Goal: Task Accomplishment & Management: Use online tool/utility

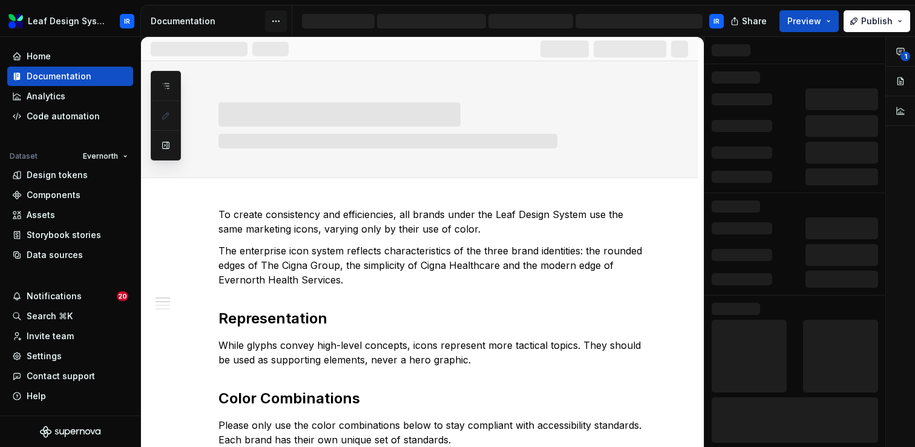
click at [278, 22] on html "**********" at bounding box center [457, 223] width 915 height 447
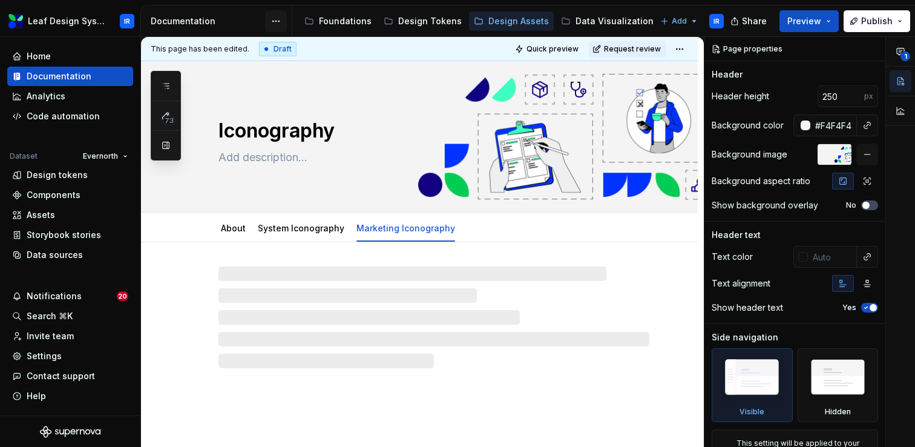
click at [274, 25] on html "Leaf Design System IR Home Documentation Analytics Code automation Dataset Ever…" at bounding box center [457, 223] width 915 height 447
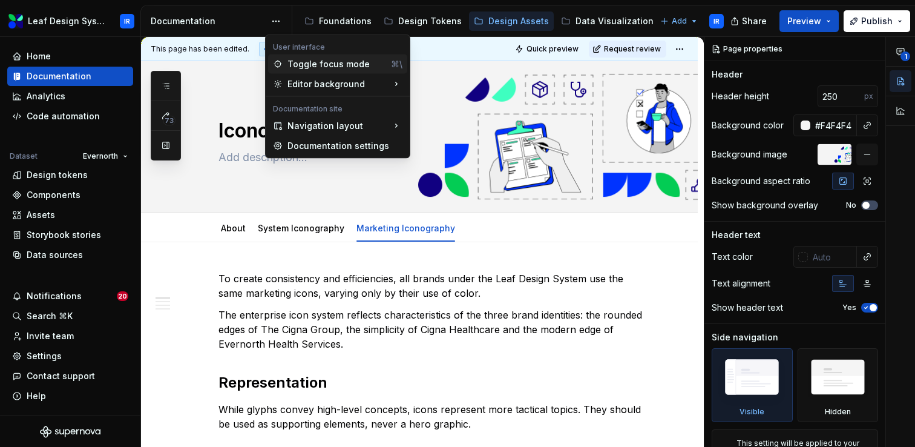
click at [300, 62] on div "Toggle focus mode" at bounding box center [337, 64] width 99 height 12
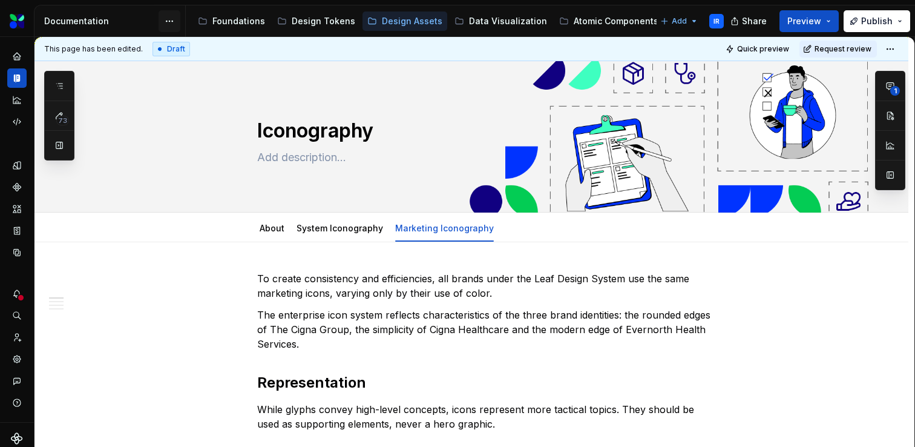
click at [160, 29] on html "Leaf Design System IR Dataset Evernorth Documentation Accessibility guide for t…" at bounding box center [457, 223] width 915 height 447
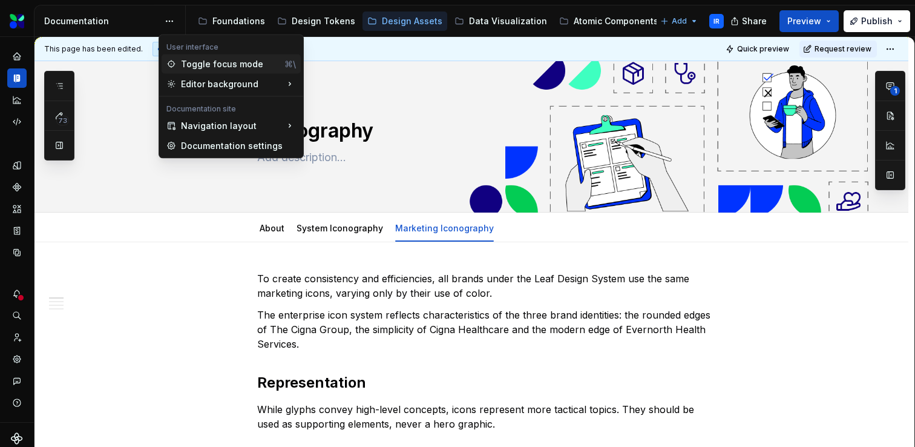
click at [191, 64] on div "Toggle focus mode" at bounding box center [230, 64] width 99 height 12
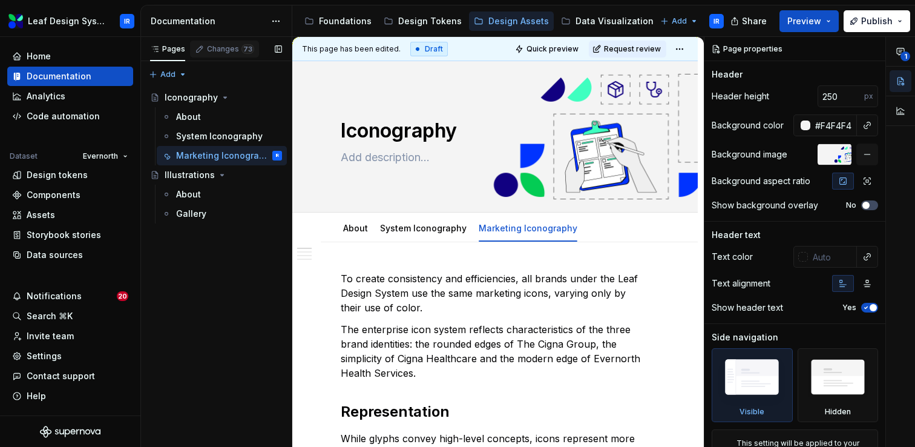
click at [229, 44] on div "Changes 73" at bounding box center [230, 49] width 47 height 10
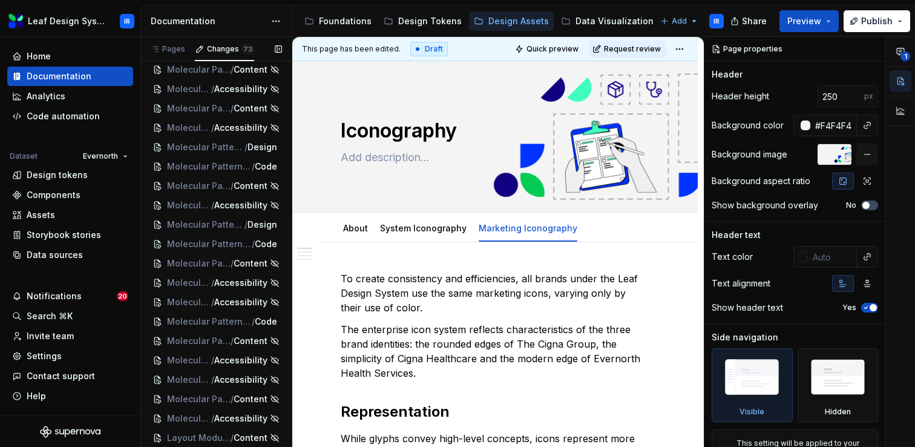
scroll to position [1115, 0]
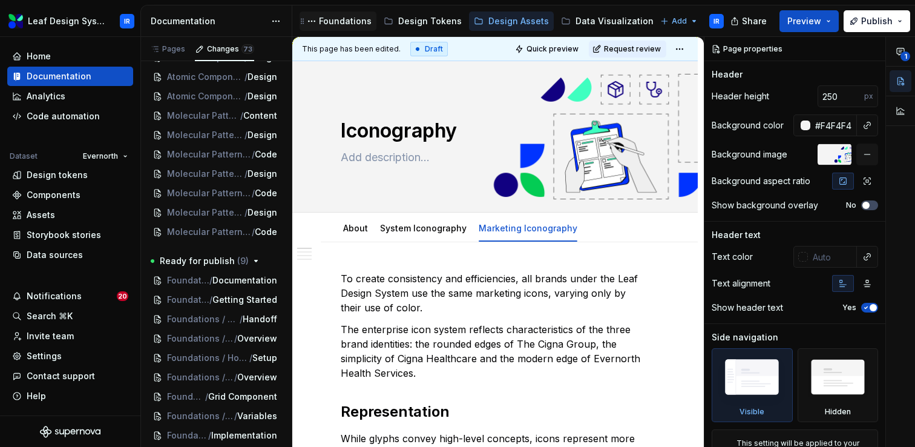
click at [341, 30] on div "Foundations" at bounding box center [338, 21] width 77 height 19
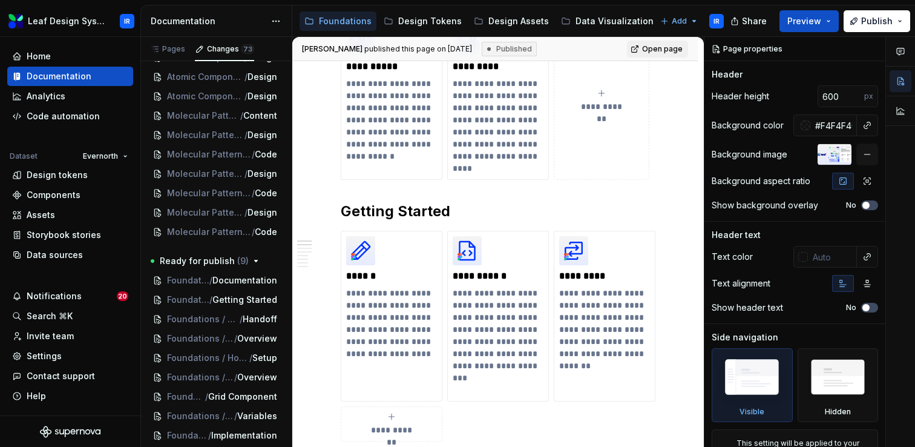
scroll to position [678, 0]
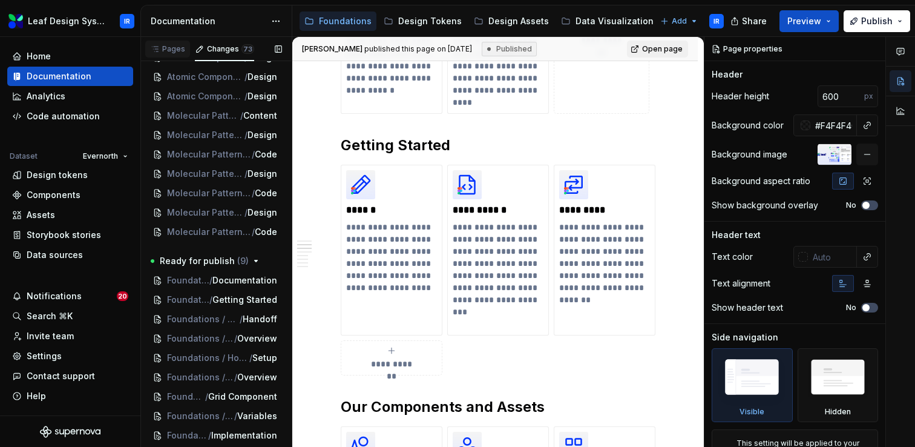
click at [169, 56] on div "Pages" at bounding box center [167, 49] width 45 height 17
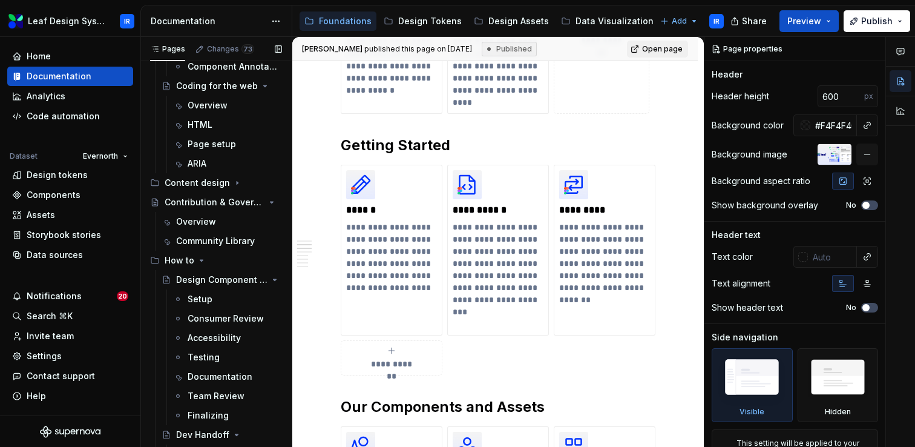
scroll to position [417, 0]
click at [232, 186] on icon "Page tree" at bounding box center [237, 184] width 10 height 10
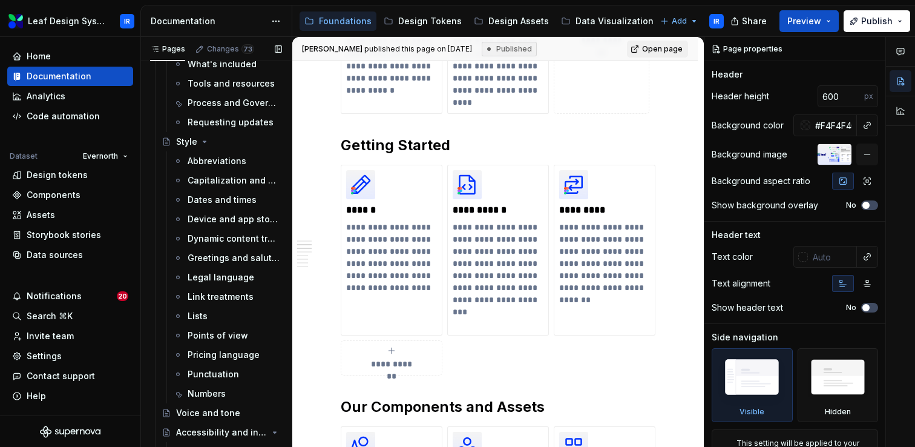
scroll to position [617, 0]
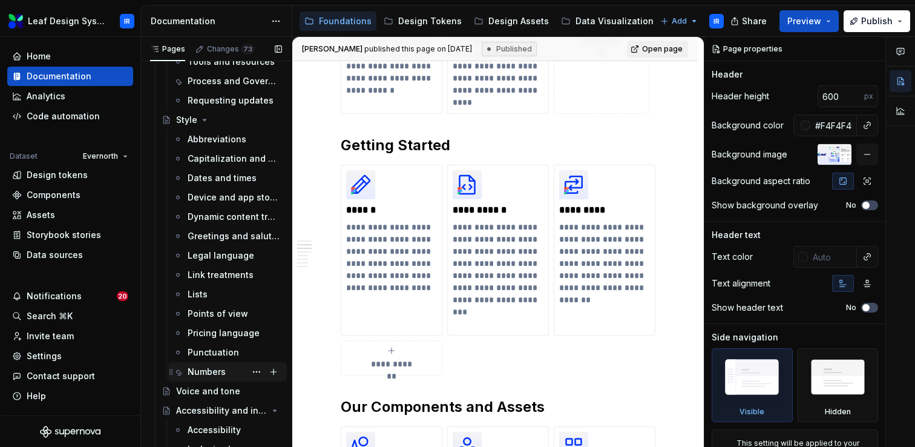
click at [211, 364] on div "Numbers" at bounding box center [235, 371] width 94 height 17
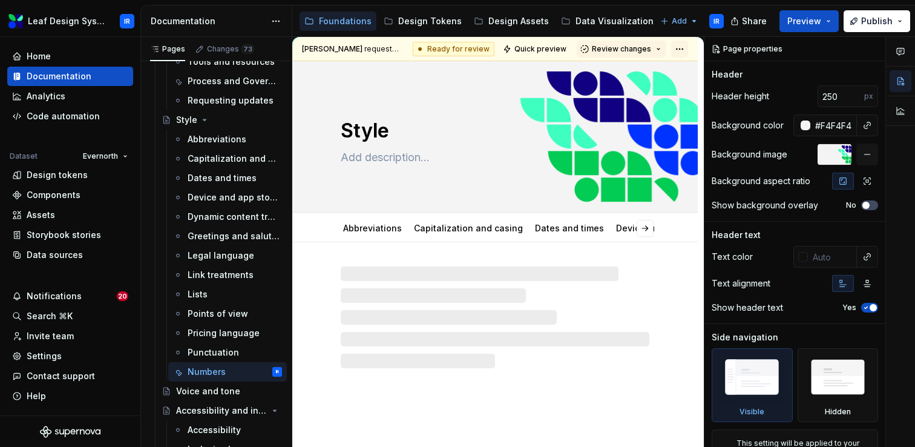
click at [688, 48] on html "Leaf Design System IR Home Documentation Analytics Code automation Dataset Ever…" at bounding box center [457, 223] width 915 height 447
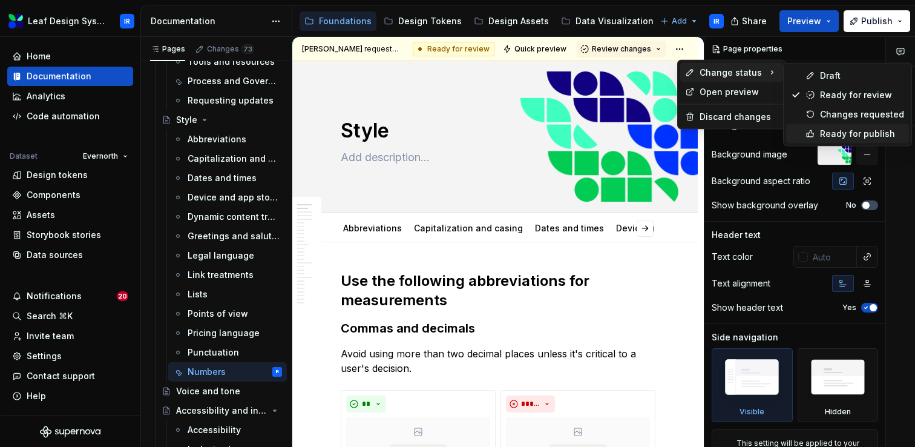
click at [842, 134] on div "Ready for publish" at bounding box center [862, 134] width 84 height 12
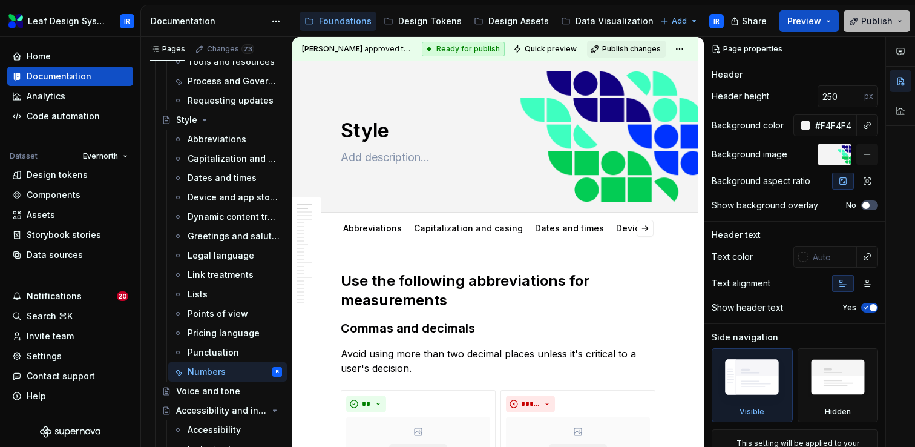
click at [900, 18] on button "Publish" at bounding box center [877, 21] width 67 height 22
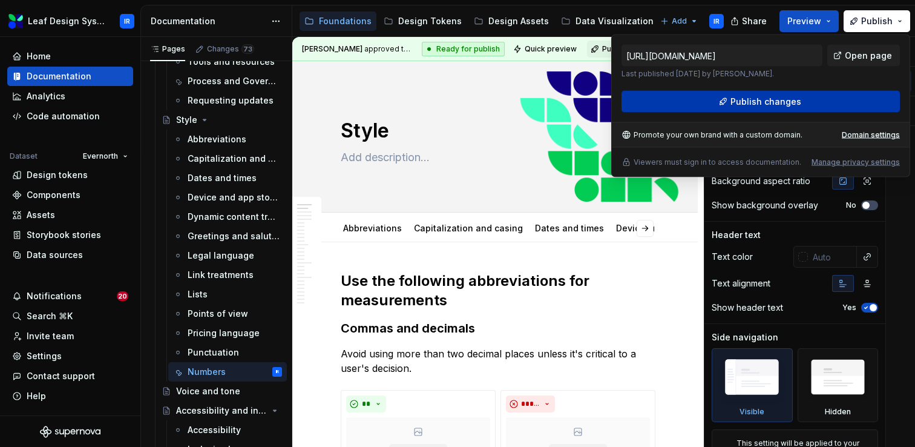
click at [754, 103] on span "Publish changes" at bounding box center [766, 102] width 71 height 12
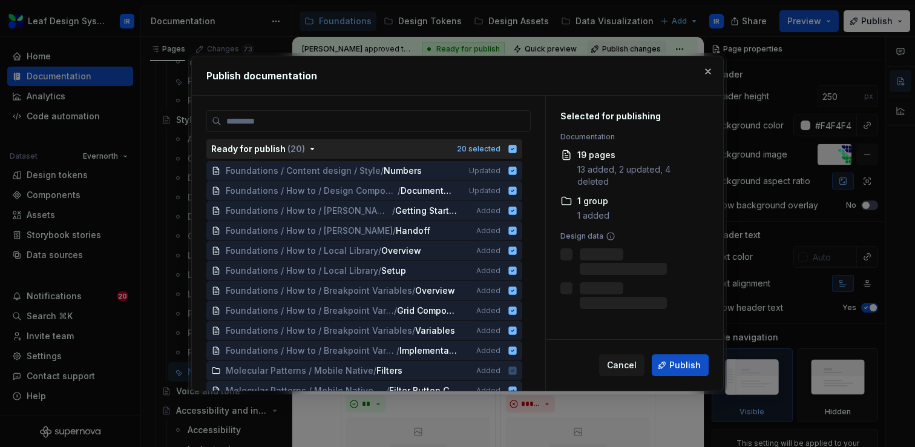
click at [517, 148] on icon "button" at bounding box center [513, 149] width 8 height 8
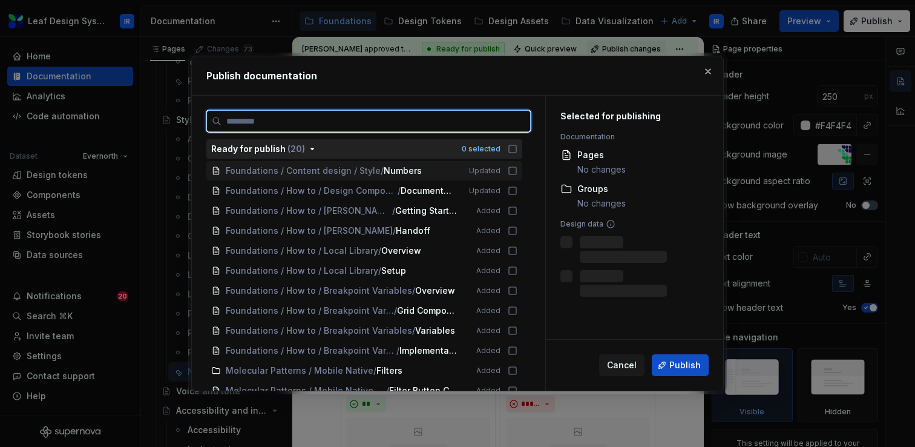
click at [518, 171] on icon at bounding box center [513, 171] width 10 height 10
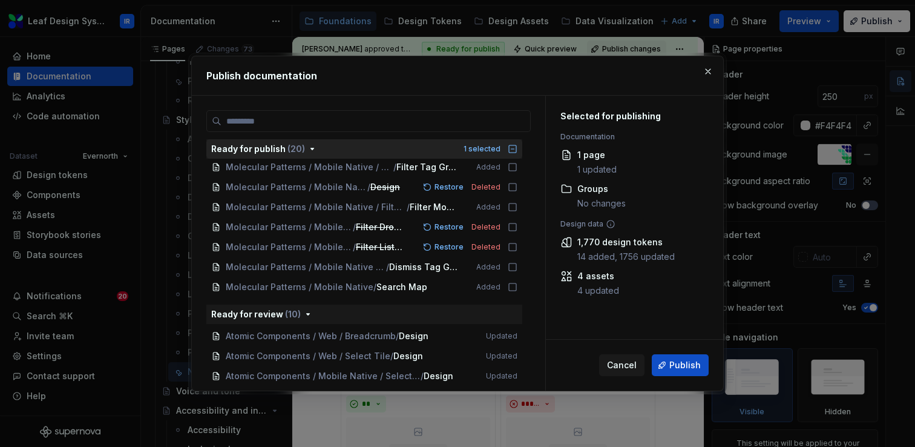
scroll to position [269, 0]
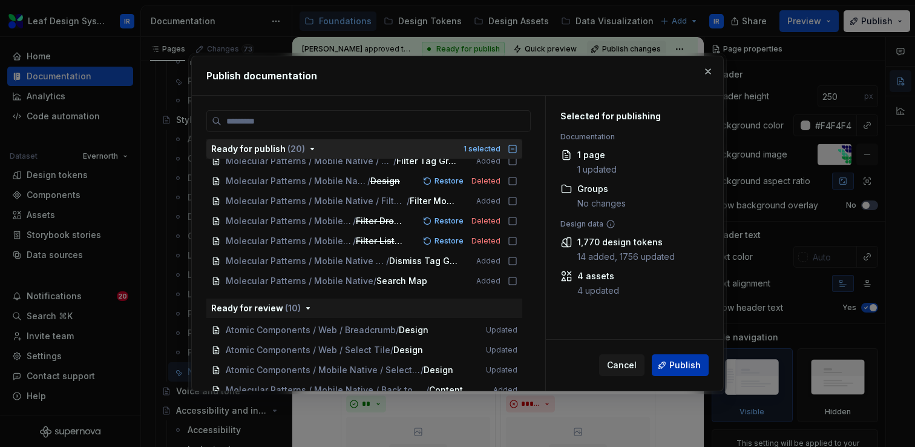
click at [692, 366] on span "Publish" at bounding box center [685, 365] width 31 height 12
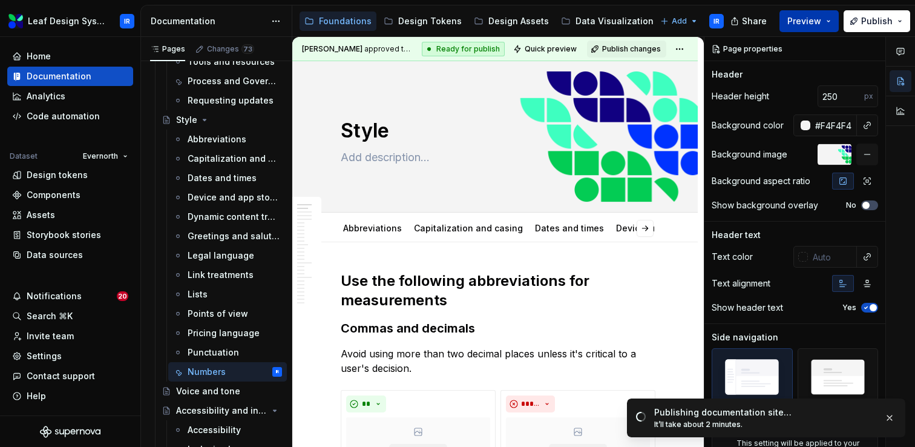
click at [834, 27] on button "Preview" at bounding box center [809, 21] width 59 height 22
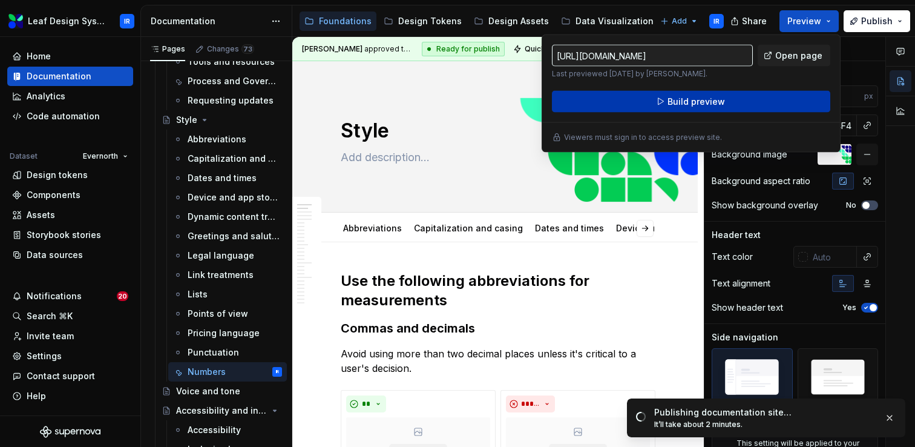
click at [771, 97] on button "Build preview" at bounding box center [691, 102] width 279 height 22
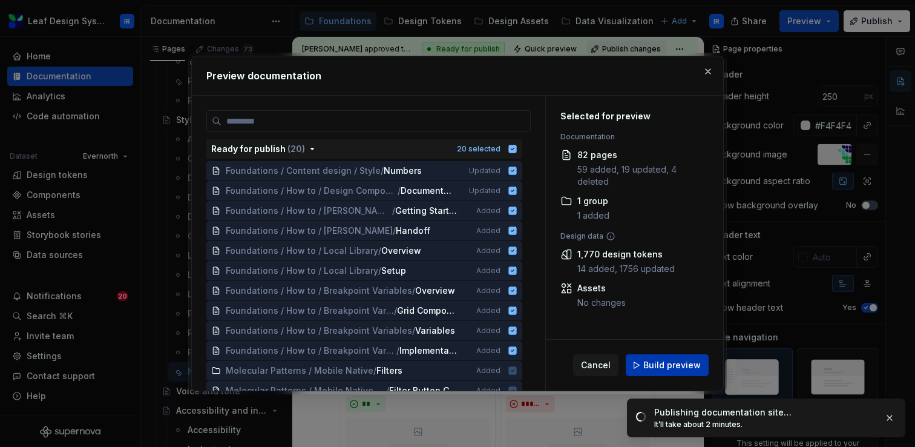
click at [667, 362] on span "Build preview" at bounding box center [673, 365] width 58 height 12
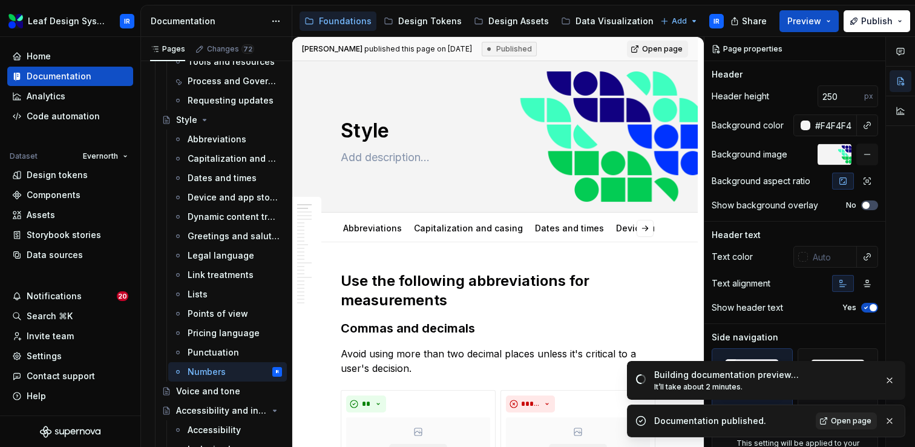
click at [837, 425] on span "Open page" at bounding box center [851, 421] width 41 height 10
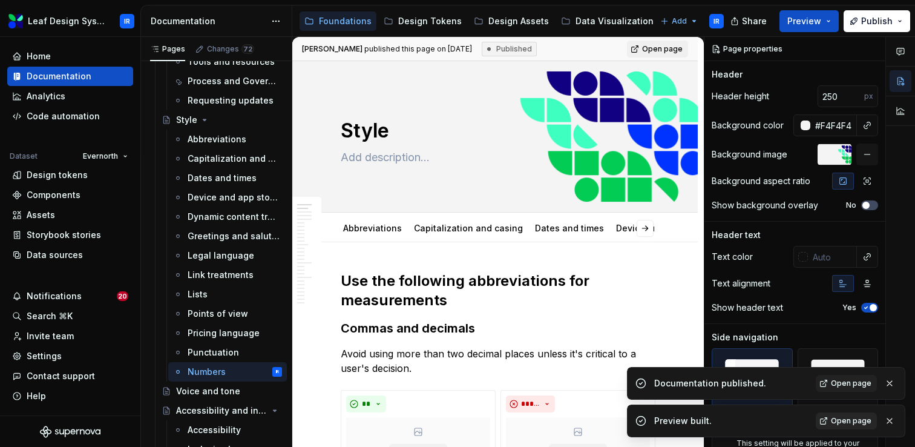
click at [848, 420] on span "Open page" at bounding box center [851, 421] width 41 height 10
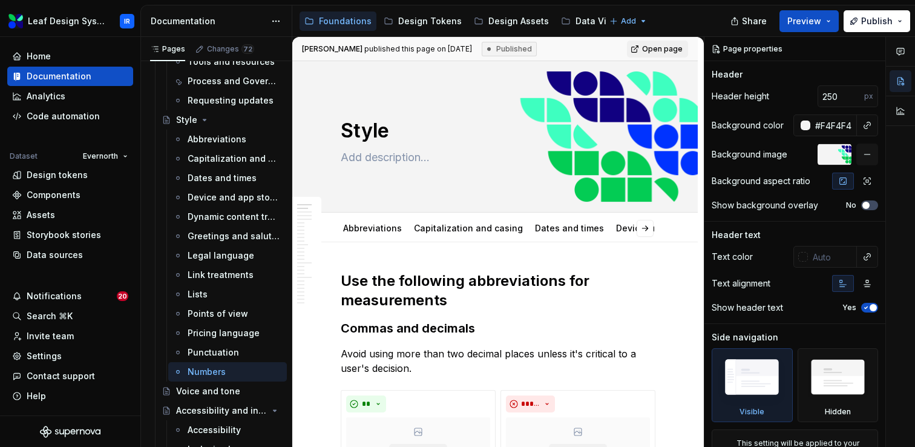
type textarea "*"
